Goal: Transaction & Acquisition: Download file/media

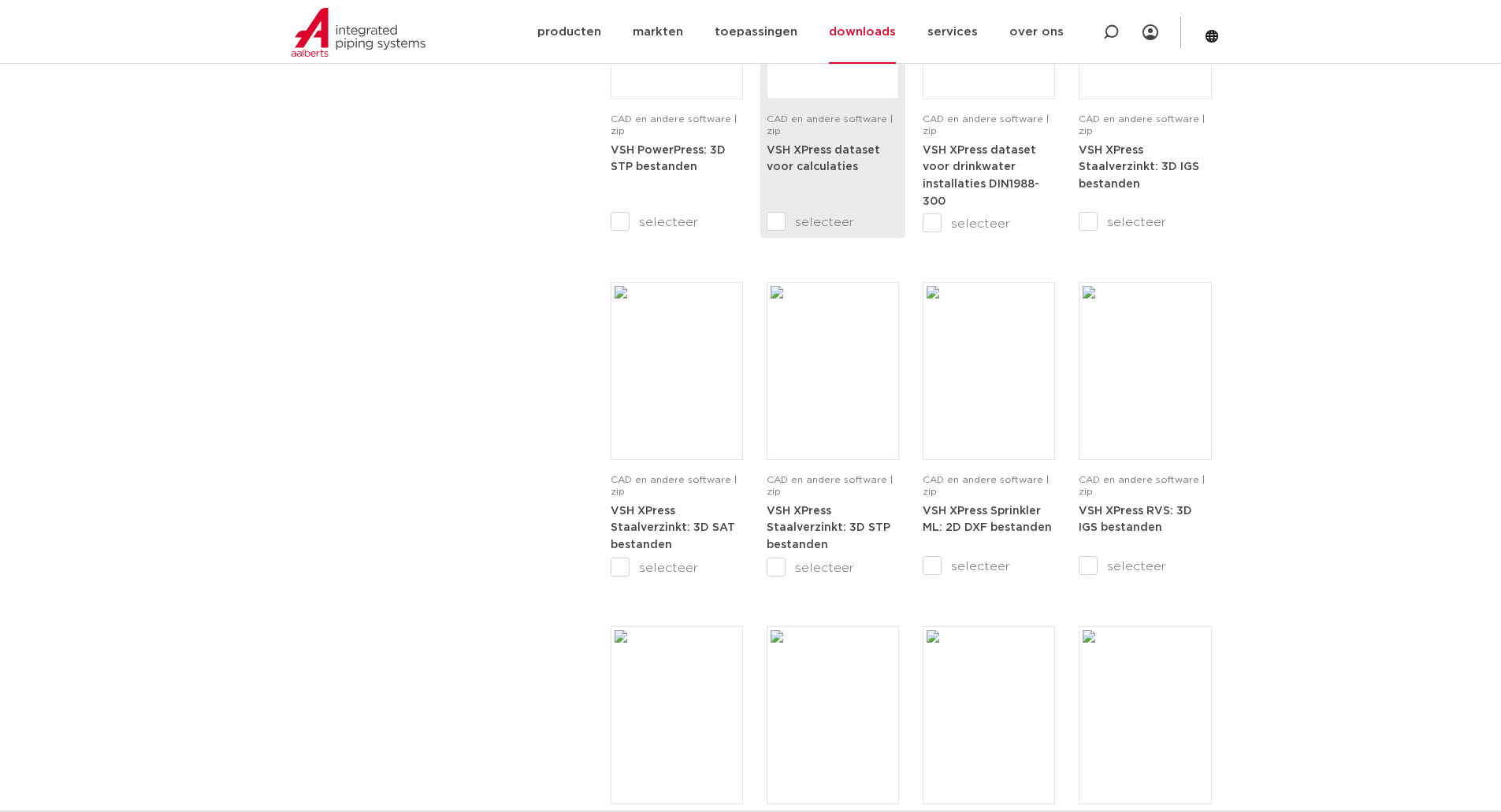
scroll to position [1181, 0]
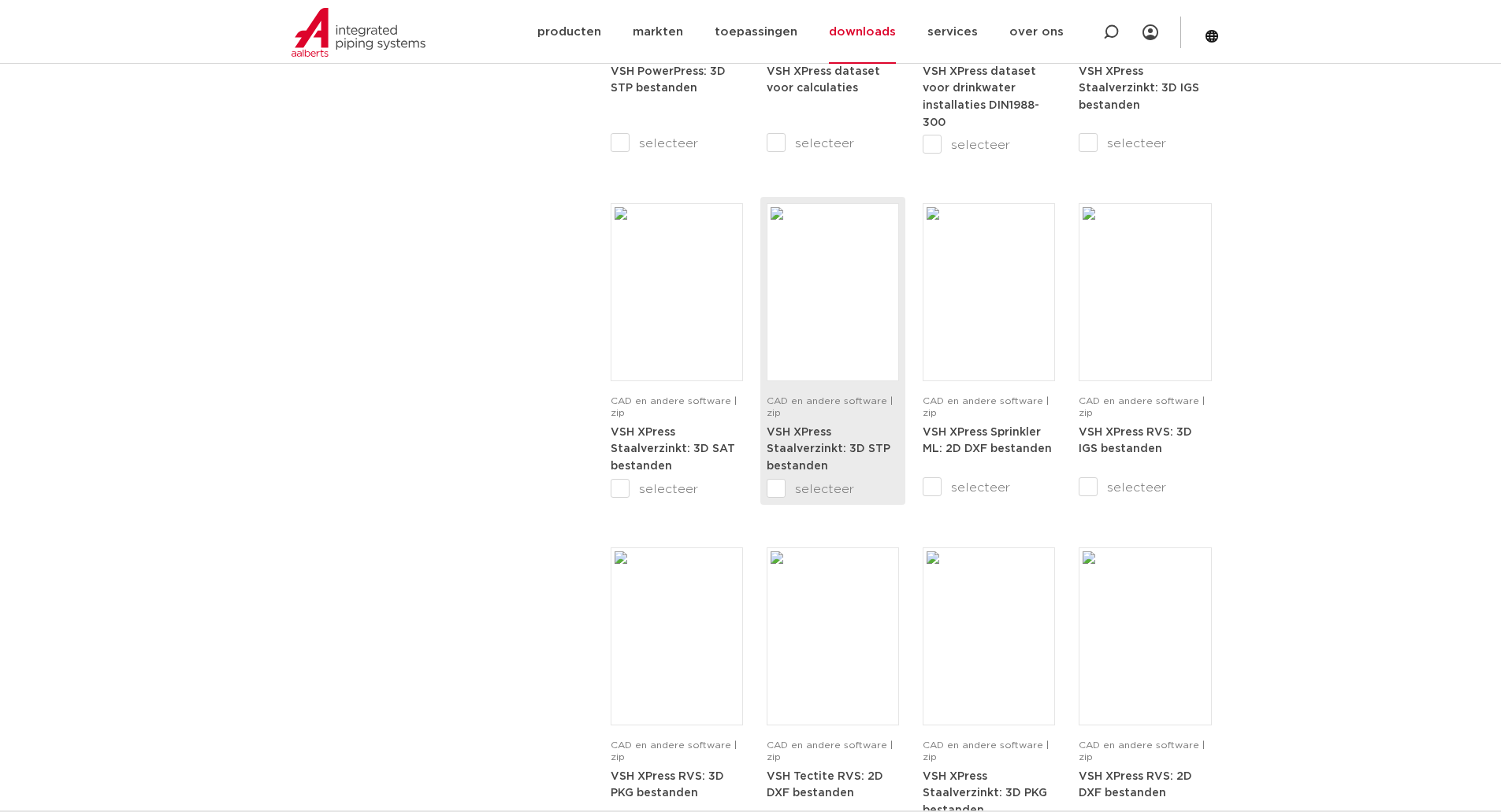
click at [774, 486] on input "selecteer" at bounding box center [799, 488] width 66 height 19
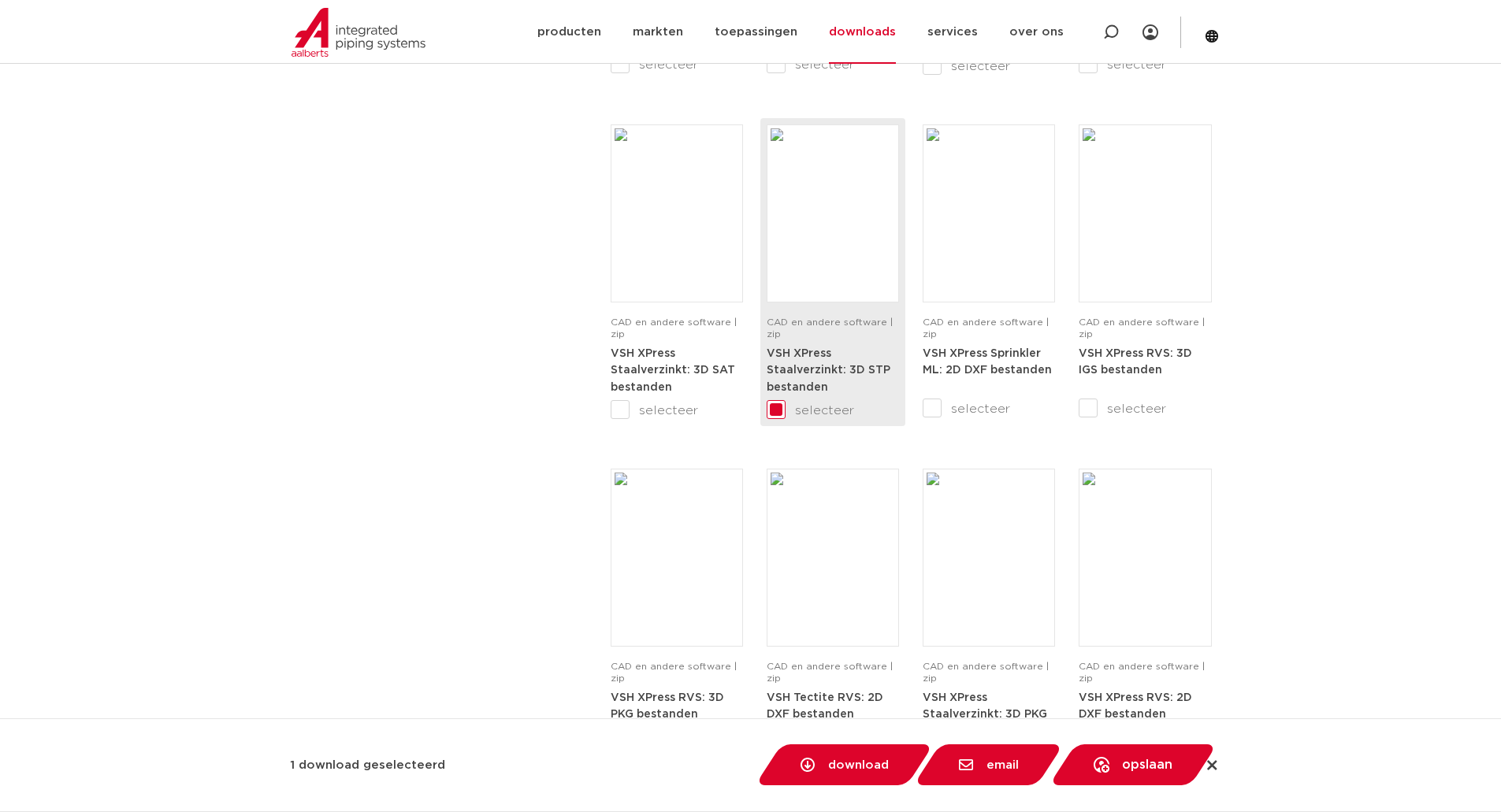
scroll to position [1338, 0]
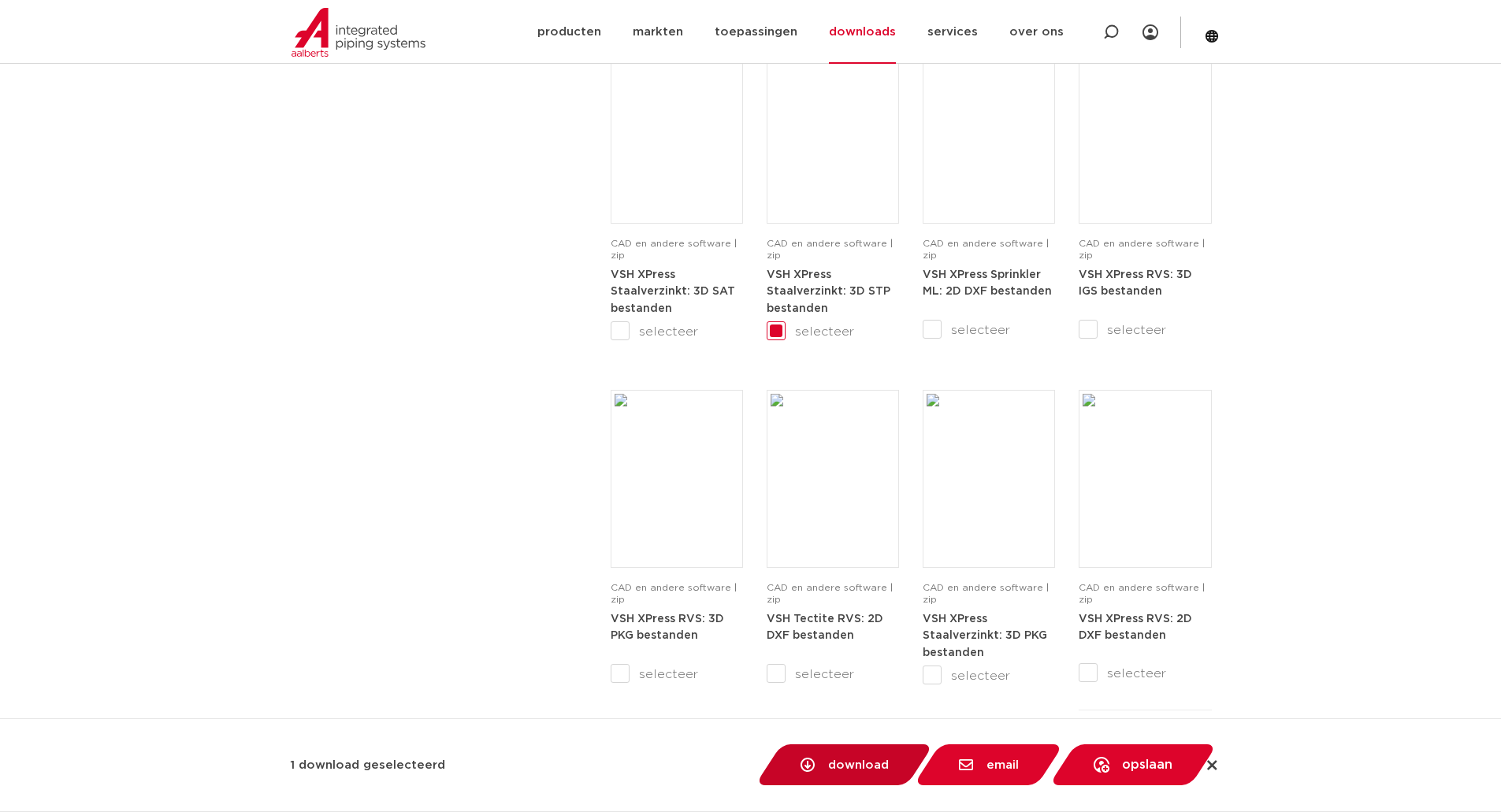
click at [854, 765] on span "download" at bounding box center [858, 765] width 61 height 12
checkbox input "false"
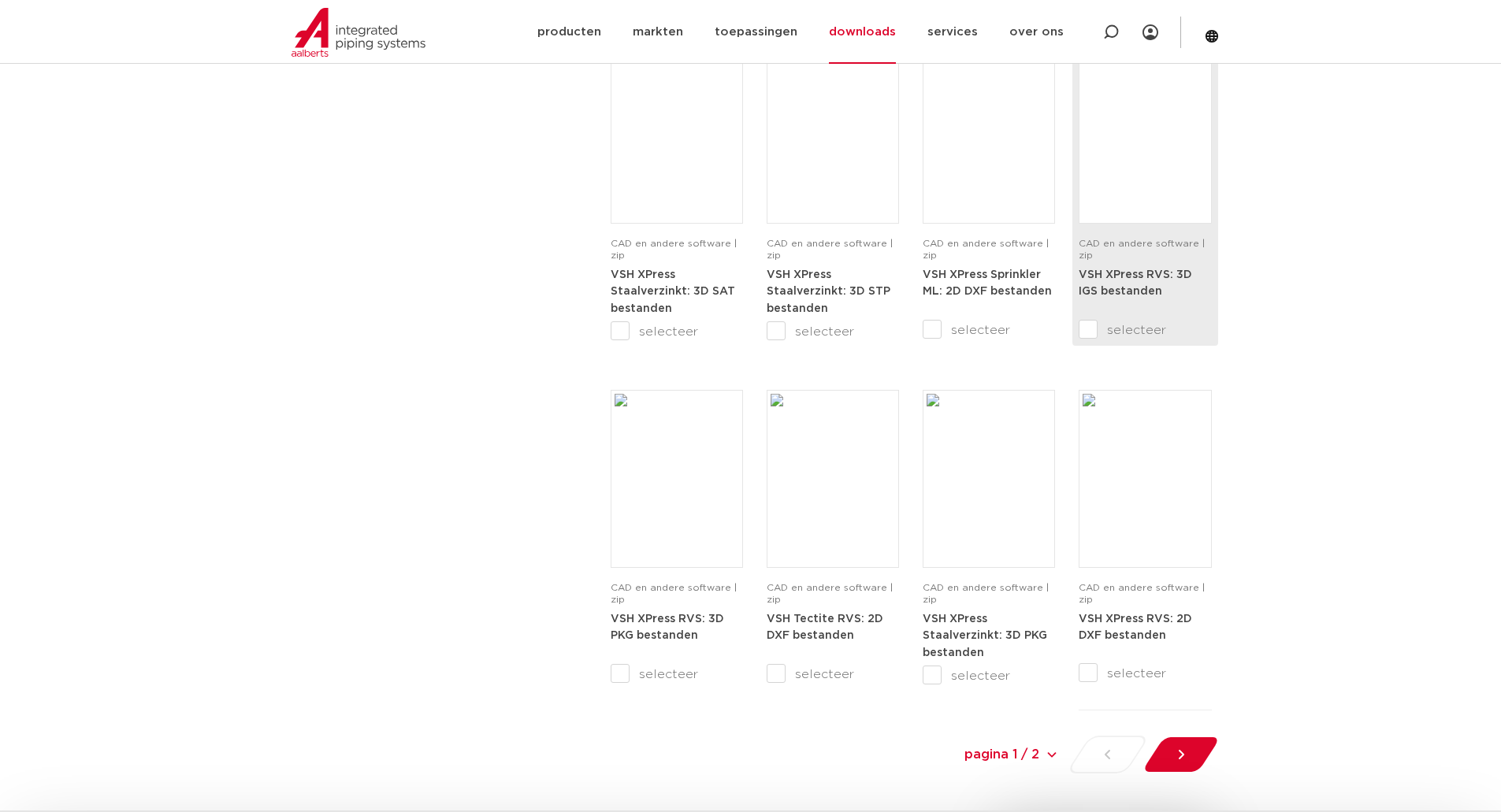
scroll to position [1418, 0]
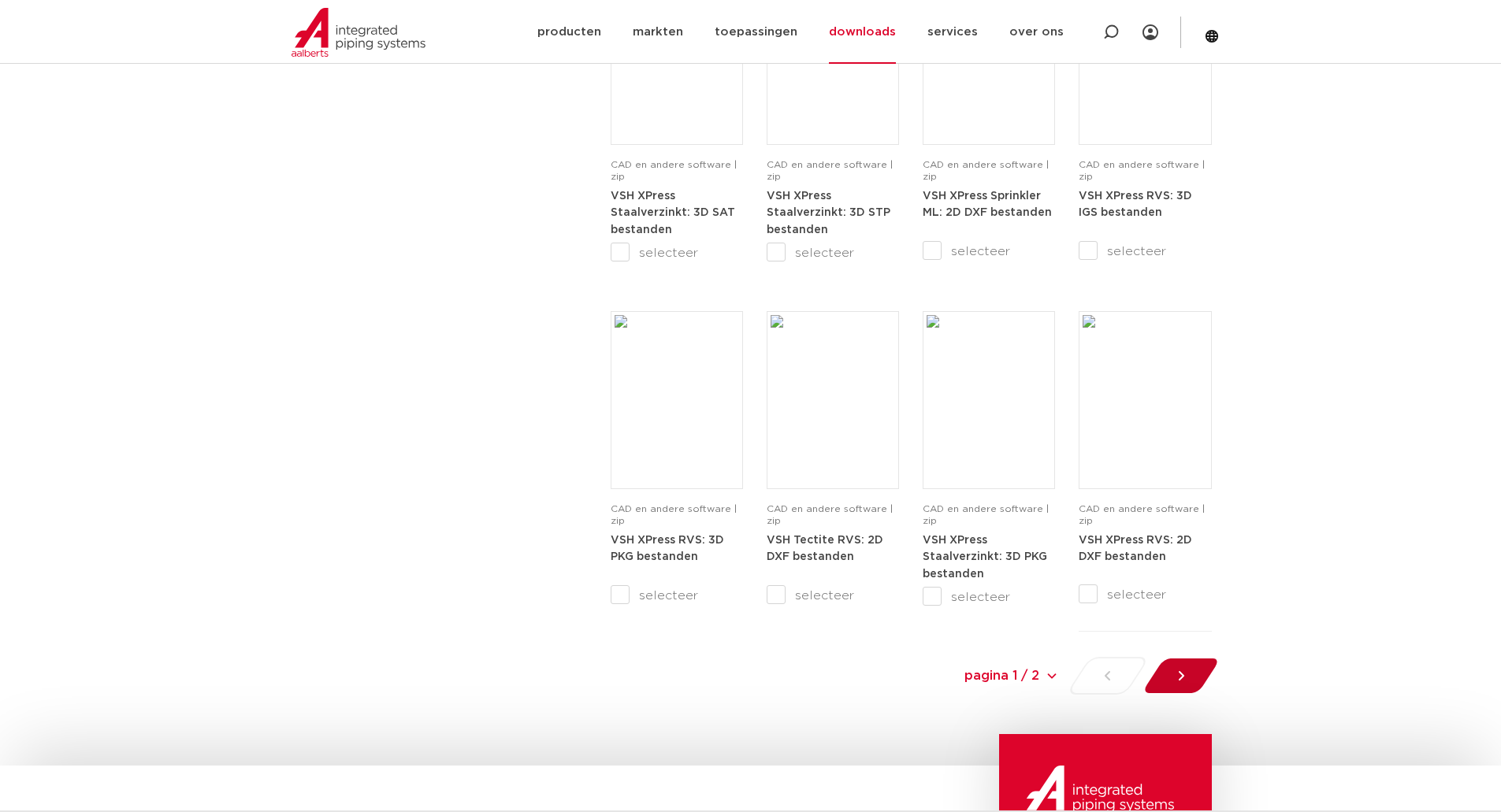
click at [1189, 664] on div at bounding box center [1181, 675] width 86 height 38
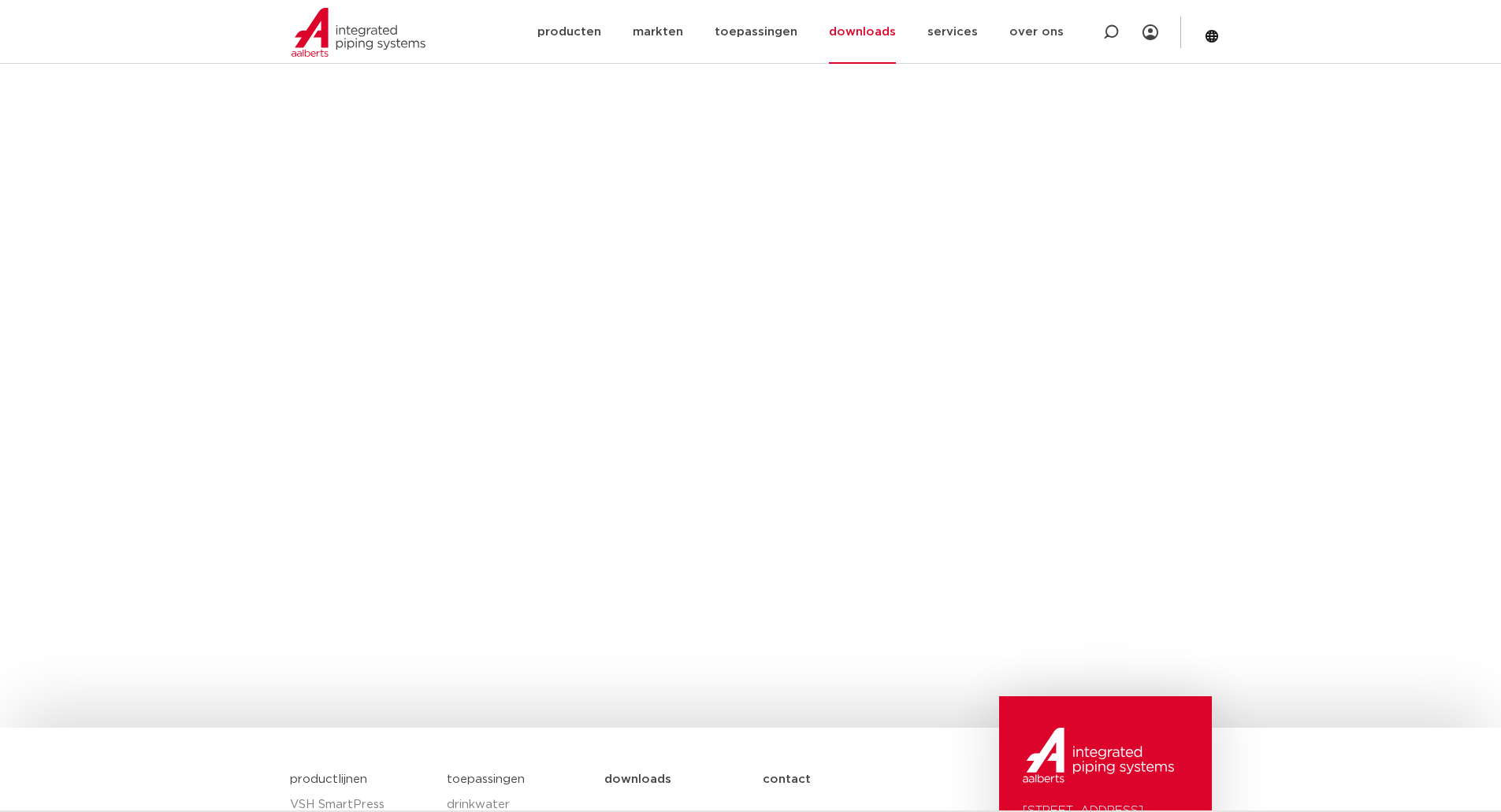
scroll to position [343, 0]
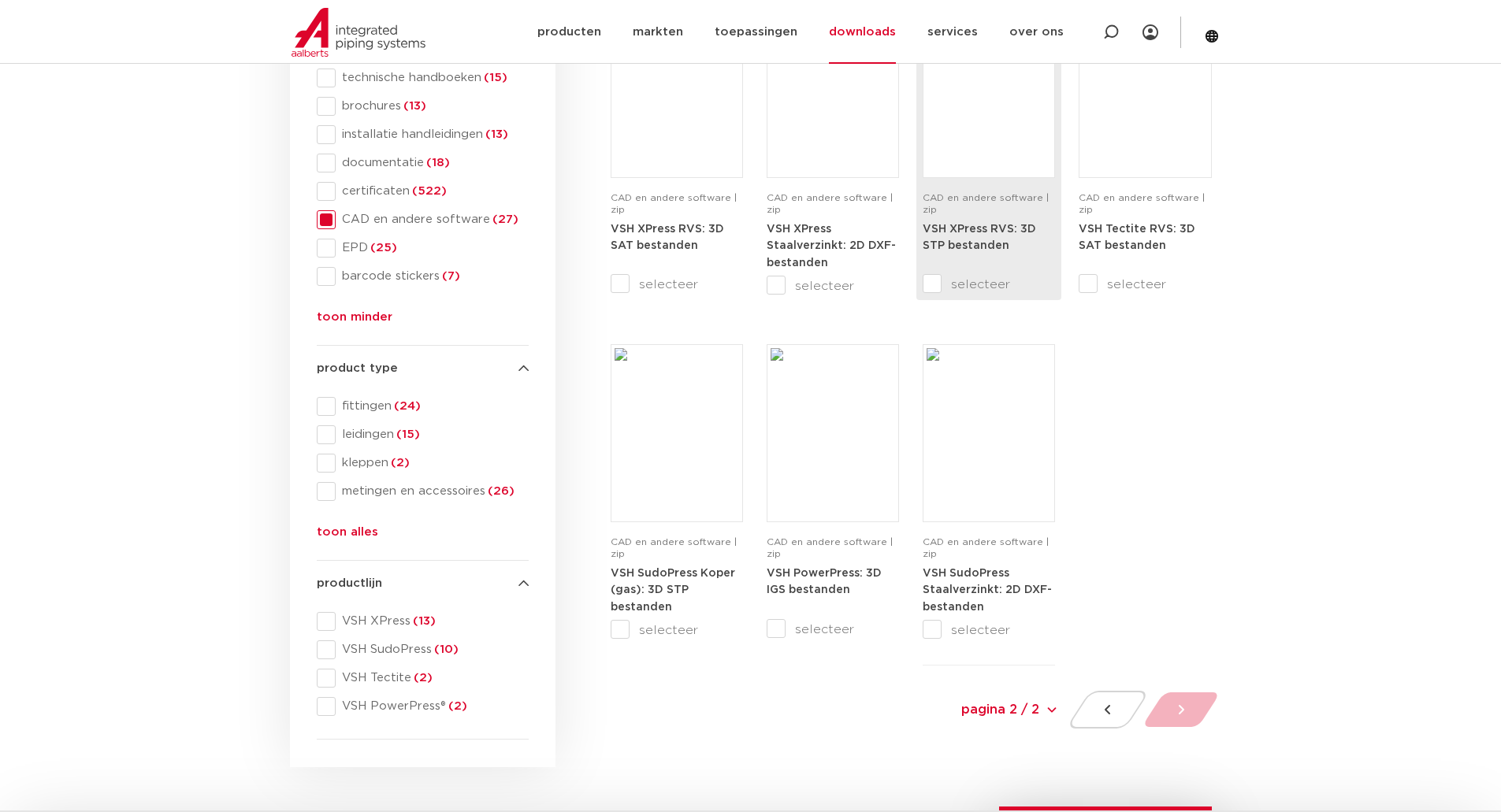
click at [933, 290] on input "selecteer" at bounding box center [955, 284] width 66 height 19
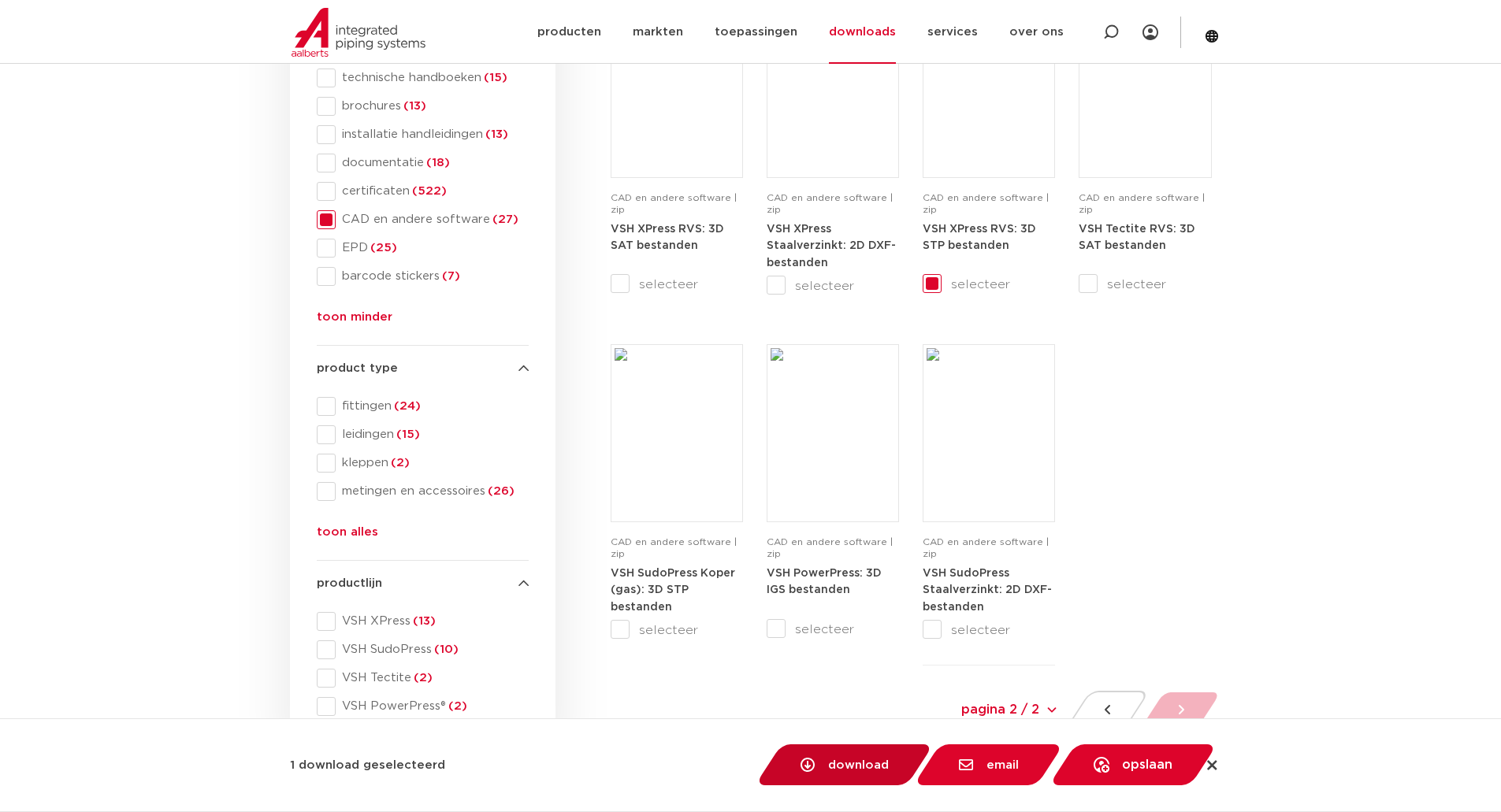
click at [869, 752] on link "download" at bounding box center [844, 764] width 179 height 41
checkbox input "false"
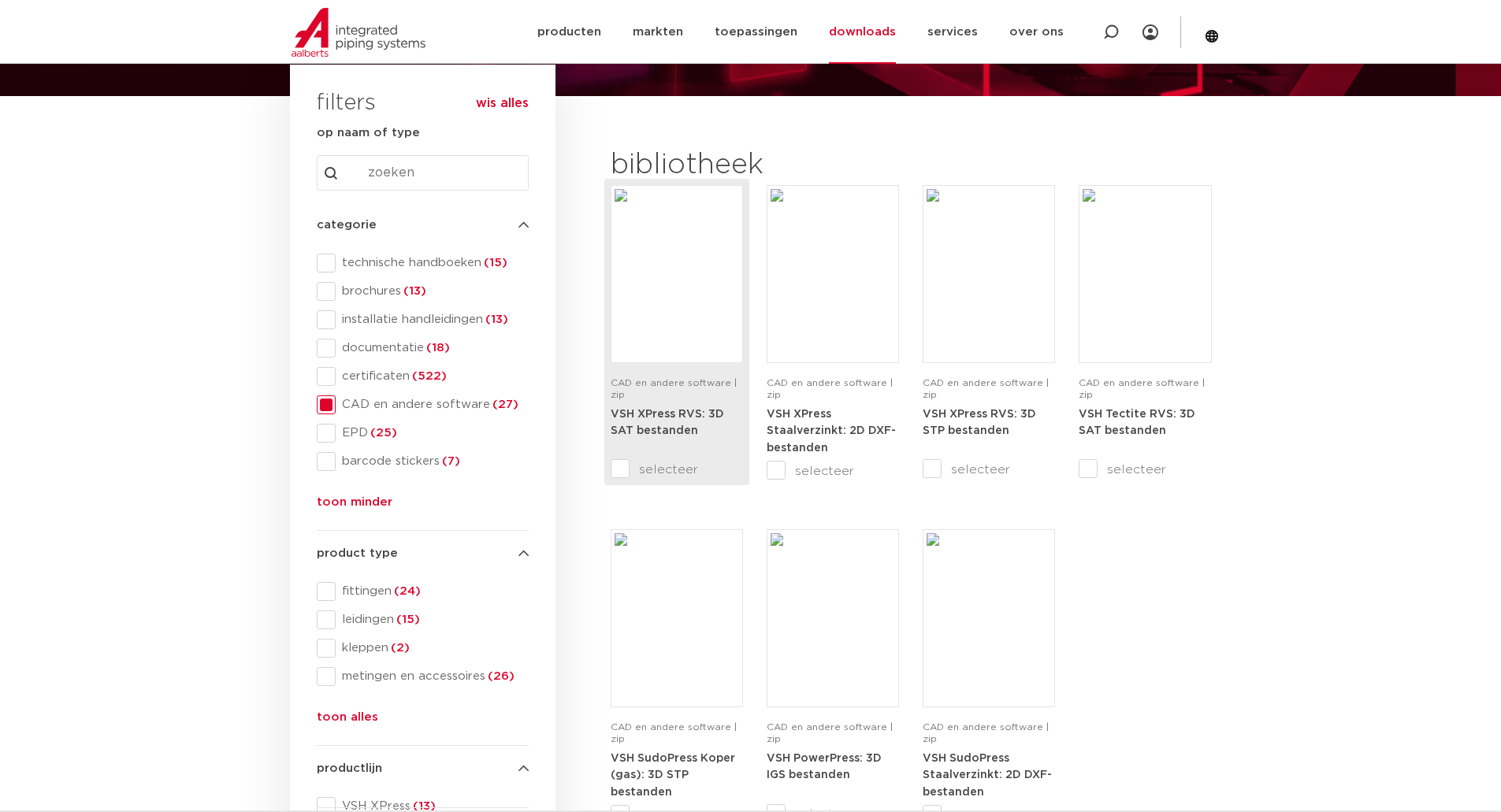
scroll to position [236, 0]
